Goal: Task Accomplishment & Management: Use online tool/utility

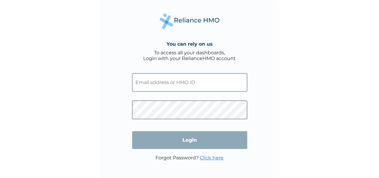
click at [191, 81] on input "text" at bounding box center [189, 82] width 115 height 18
type input "[EMAIL_ADDRESS][DOMAIN_NAME]"
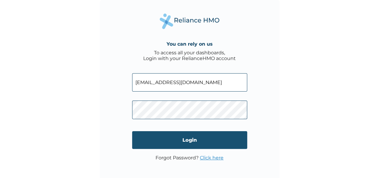
click at [201, 146] on input "Login" at bounding box center [189, 140] width 115 height 18
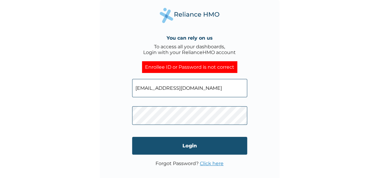
click at [203, 144] on input "Login" at bounding box center [189, 146] width 115 height 18
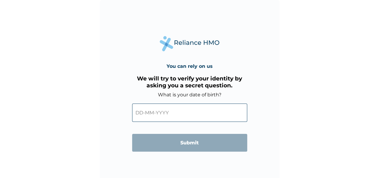
click at [188, 117] on input "text" at bounding box center [189, 112] width 115 height 18
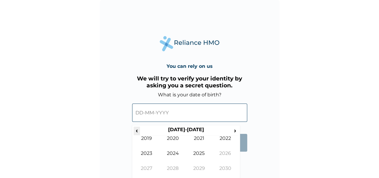
click at [137, 128] on span "‹" at bounding box center [137, 129] width 6 height 7
click at [137, 129] on span "‹" at bounding box center [137, 129] width 6 height 7
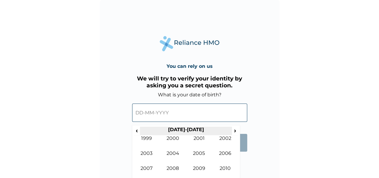
click at [141, 132] on th "2000-2009" at bounding box center [186, 130] width 92 height 8
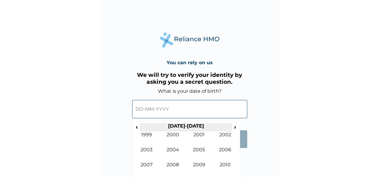
click at [144, 129] on th "2000-2009" at bounding box center [186, 127] width 92 height 8
click at [139, 126] on span "‹" at bounding box center [137, 126] width 6 height 7
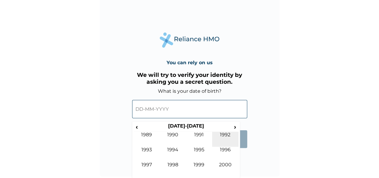
click at [229, 132] on td "1992" at bounding box center [225, 139] width 26 height 15
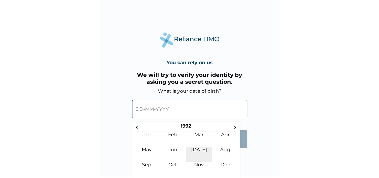
click at [203, 149] on td "Jul" at bounding box center [199, 154] width 26 height 15
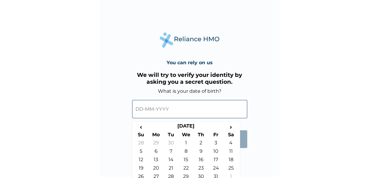
scroll to position [14, 0]
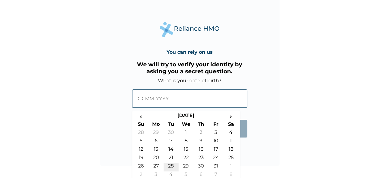
click at [173, 163] on td "28" at bounding box center [171, 167] width 15 height 8
type input "28-07-1992"
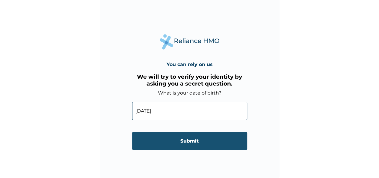
click at [221, 149] on input "Submit" at bounding box center [189, 141] width 115 height 18
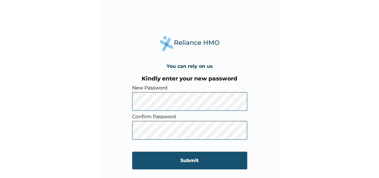
click at [207, 167] on input "Submit" at bounding box center [189, 160] width 115 height 18
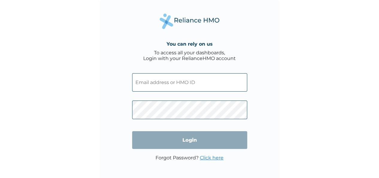
click at [177, 82] on input "text" at bounding box center [189, 82] width 115 height 18
type input "[EMAIL_ADDRESS][DOMAIN_NAME]"
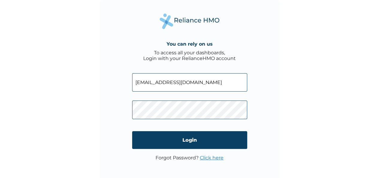
click input "Login" at bounding box center [189, 140] width 115 height 18
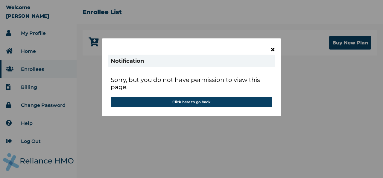
click at [271, 50] on span "×" at bounding box center [273, 49] width 5 height 10
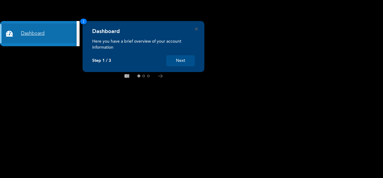
click at [34, 31] on link "Dashboard" at bounding box center [38, 33] width 77 height 19
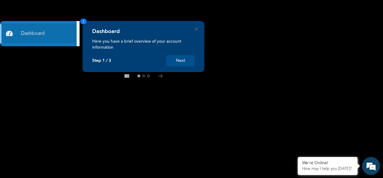
click at [185, 59] on button "Next" at bounding box center [181, 60] width 28 height 11
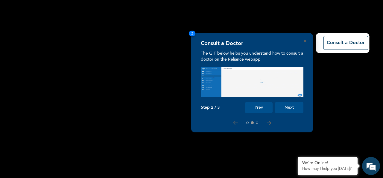
click at [290, 111] on button "Next" at bounding box center [289, 107] width 28 height 11
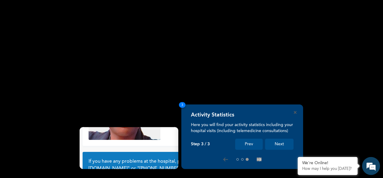
scroll to position [54, 0]
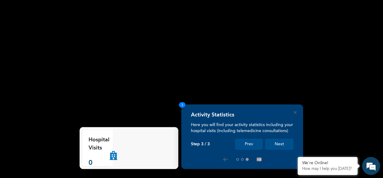
click at [281, 149] on button "Next" at bounding box center [279, 143] width 28 height 11
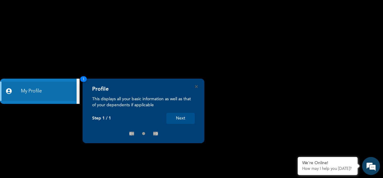
click at [184, 123] on button "Next" at bounding box center [181, 118] width 28 height 11
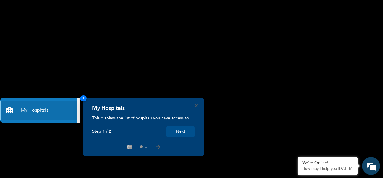
click at [183, 137] on button "Next" at bounding box center [181, 131] width 28 height 11
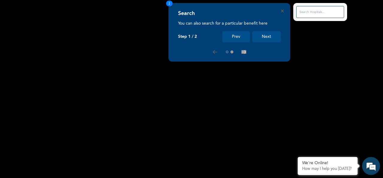
click at [270, 34] on button "Next" at bounding box center [267, 36] width 28 height 11
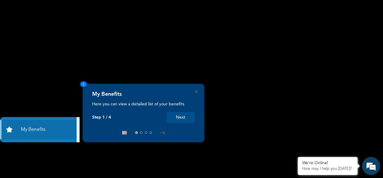
click at [192, 120] on button "Next" at bounding box center [181, 117] width 28 height 11
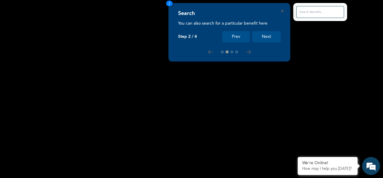
click at [267, 40] on button "Next" at bounding box center [267, 36] width 28 height 11
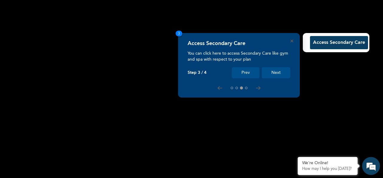
click at [278, 72] on button "Next" at bounding box center [276, 72] width 28 height 11
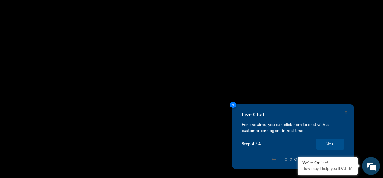
click at [334, 143] on button "Next" at bounding box center [330, 143] width 28 height 11
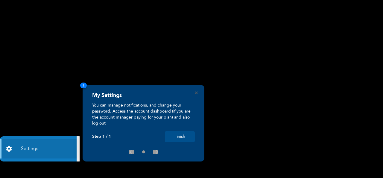
click at [183, 135] on button "Finish" at bounding box center [180, 136] width 30 height 11
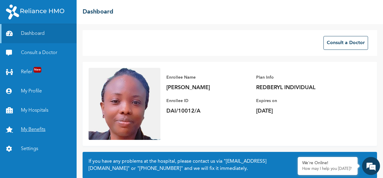
click at [40, 134] on link "My Benefits" at bounding box center [38, 129] width 77 height 19
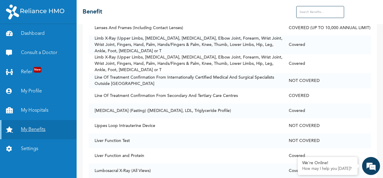
scroll to position [2303, 0]
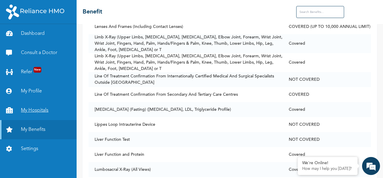
click at [39, 116] on link "My Hospitals" at bounding box center [38, 110] width 77 height 19
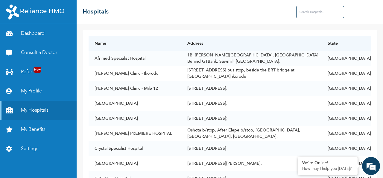
click at [330, 11] on input "text" at bounding box center [321, 12] width 48 height 12
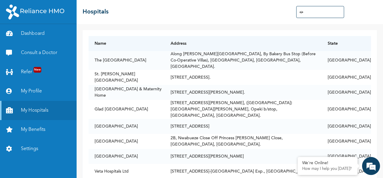
type input "ajah"
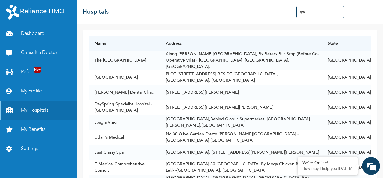
click at [38, 94] on link "My Profile" at bounding box center [38, 90] width 77 height 19
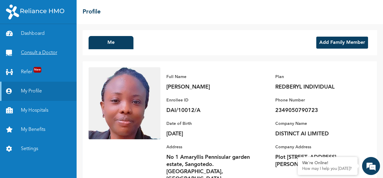
click at [48, 50] on link "Consult a Doctor" at bounding box center [38, 52] width 77 height 19
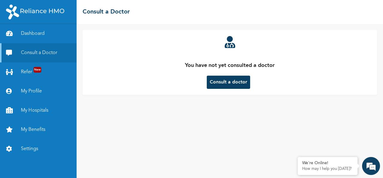
click at [229, 83] on button "Consult a doctor" at bounding box center [228, 81] width 43 height 13
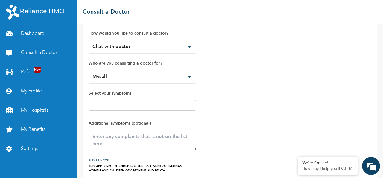
scroll to position [13, 0]
click at [187, 50] on select "Chat with doctor Phone Call" at bounding box center [143, 47] width 108 height 14
click at [89, 40] on select "Chat with doctor Phone Call" at bounding box center [143, 47] width 108 height 14
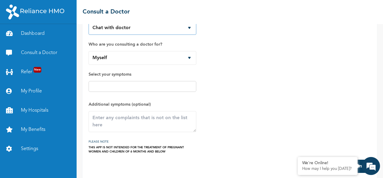
scroll to position [37, 0]
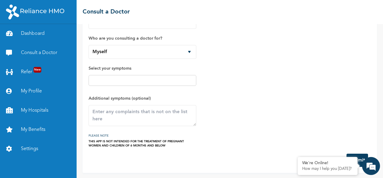
click at [173, 81] on input "text" at bounding box center [142, 80] width 104 height 7
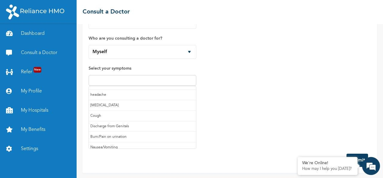
scroll to position [0, 0]
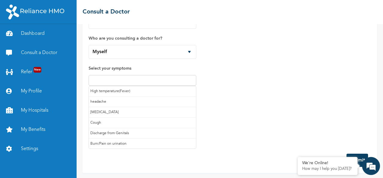
click at [168, 80] on input "text" at bounding box center [142, 80] width 104 height 7
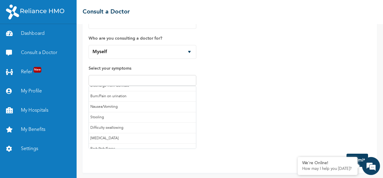
scroll to position [62, 0]
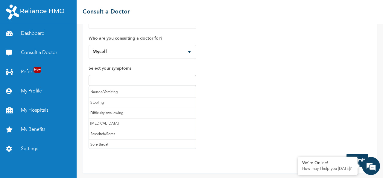
click at [192, 149] on form "How would you like to consult a doctor? Chat with doctor Phone Call Who are you…" at bounding box center [230, 83] width 283 height 168
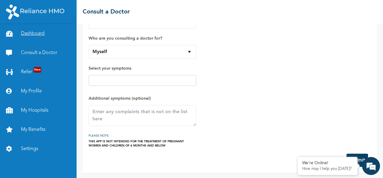
click at [37, 31] on link "Dashboard" at bounding box center [38, 33] width 77 height 19
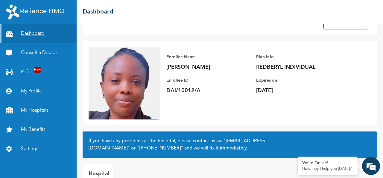
scroll to position [20, 0]
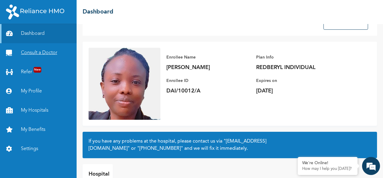
click at [54, 55] on link "Consult a Doctor" at bounding box center [38, 52] width 77 height 19
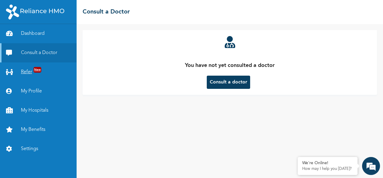
click at [40, 69] on span "New" at bounding box center [38, 70] width 8 height 6
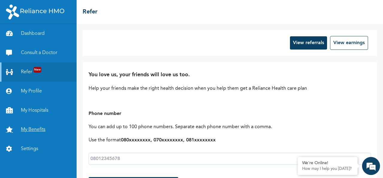
click at [36, 129] on link "My Benefits" at bounding box center [38, 129] width 77 height 19
